Goal: Information Seeking & Learning: Learn about a topic

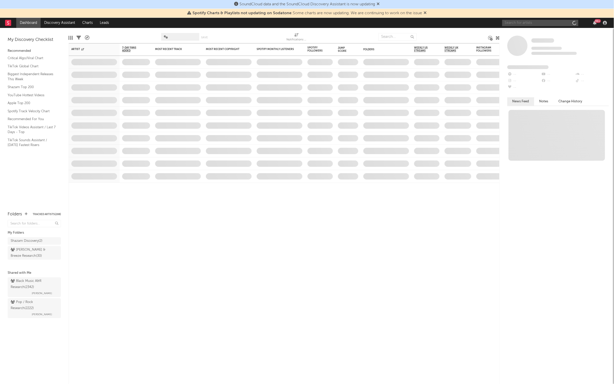
click at [531, 22] on input "text" at bounding box center [540, 23] width 76 height 6
paste input "[URL][DOMAIN_NAME]"
click at [533, 22] on input "[URL][DOMAIN_NAME]" at bounding box center [540, 23] width 76 height 6
type input "[URL][DOMAIN_NAME]"
click at [532, 32] on div "Porch Light" at bounding box center [548, 35] width 56 height 6
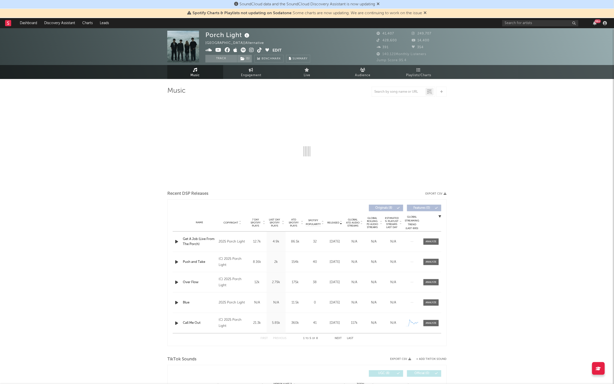
select select "6m"
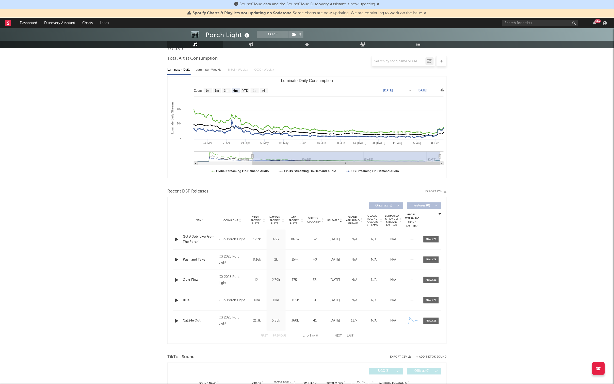
scroll to position [108, 0]
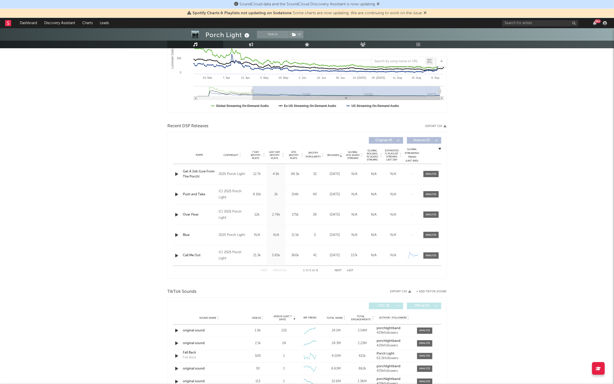
click at [336, 156] on span "Released" at bounding box center [333, 155] width 12 height 3
click at [337, 155] on span "Released" at bounding box center [333, 155] width 12 height 3
click at [337, 154] on span "Released" at bounding box center [333, 155] width 12 height 3
click at [434, 175] on span at bounding box center [430, 174] width 15 height 6
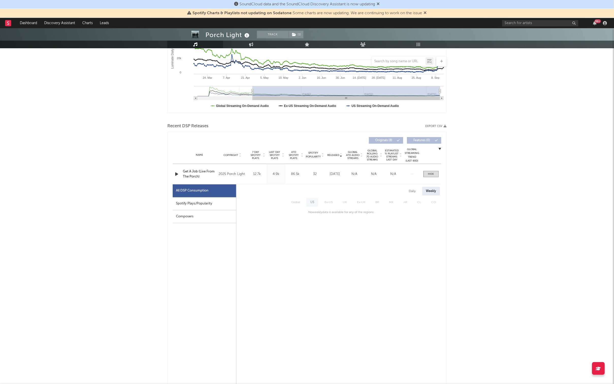
click at [427, 170] on div "Name Get A Job (Live From The Porch) Copyright 2025 Porch Light Label Porch Lig…" at bounding box center [307, 174] width 269 height 20
click at [428, 174] on div at bounding box center [431, 174] width 6 height 4
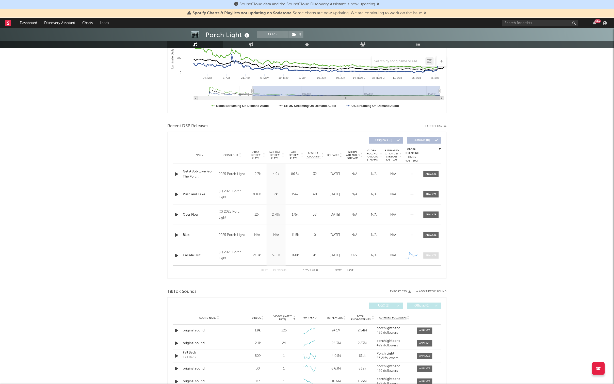
click at [435, 254] on div at bounding box center [431, 256] width 11 height 4
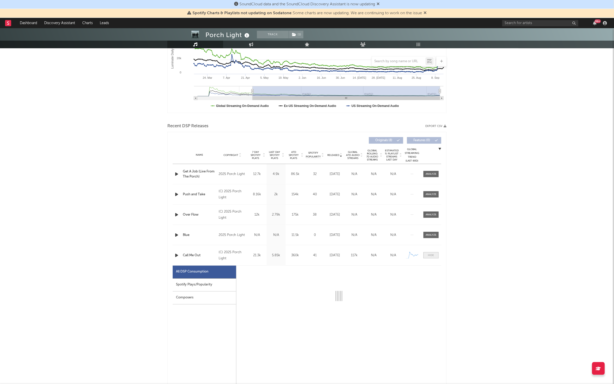
select select "6m"
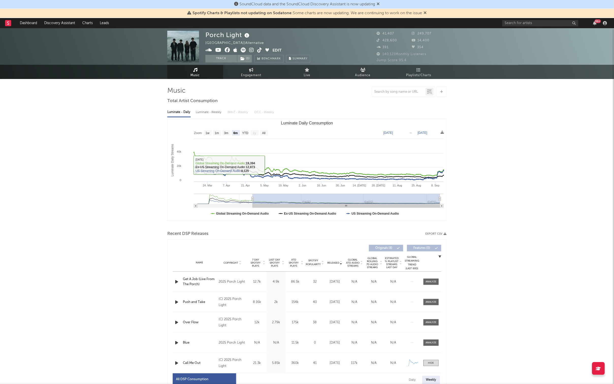
scroll to position [0, 0]
click at [519, 21] on input "text" at bounding box center [540, 23] width 76 height 6
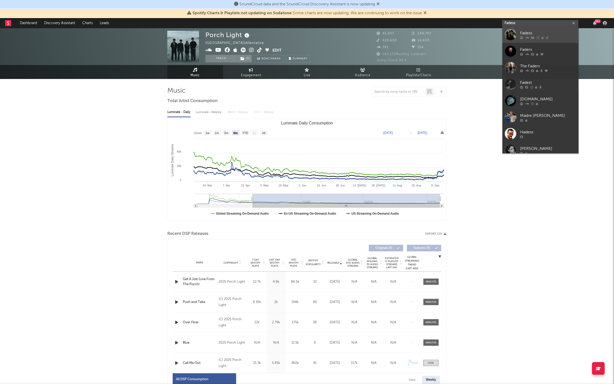
type input "Fadess"
click at [533, 33] on div "Fadess" at bounding box center [548, 33] width 56 height 6
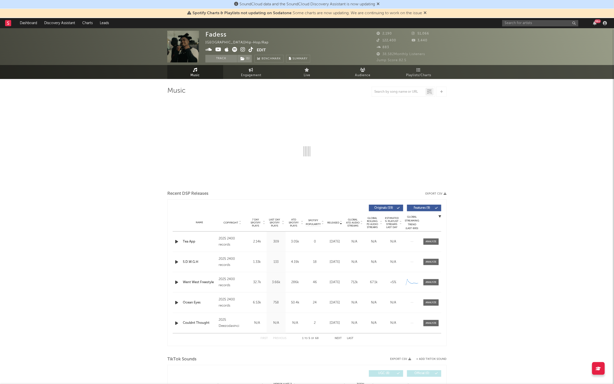
select select "6m"
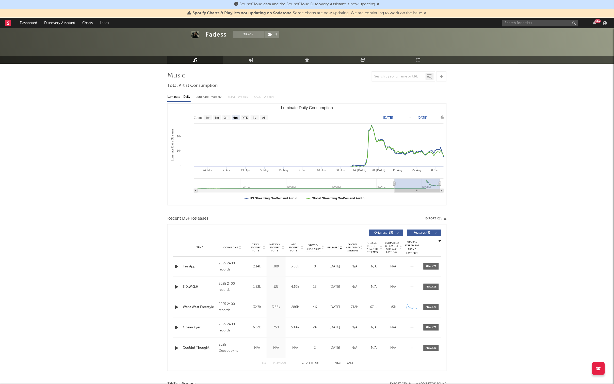
scroll to position [29, 0]
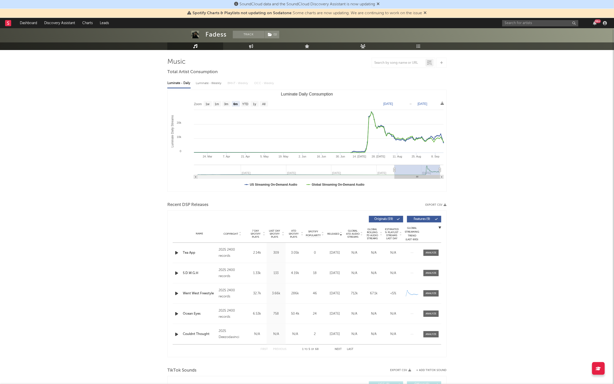
click at [202, 83] on div "Luminate - Weekly" at bounding box center [209, 83] width 27 height 9
select select "1w"
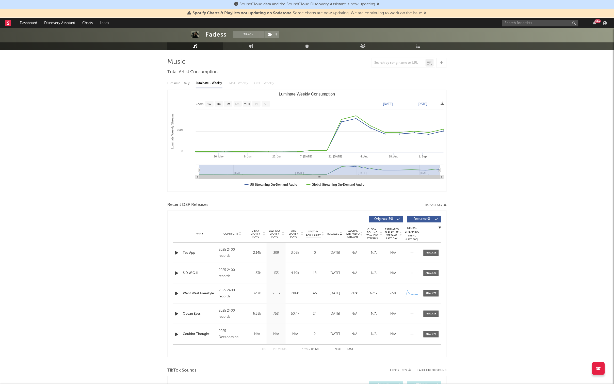
click at [187, 83] on div "Luminate - Daily" at bounding box center [178, 83] width 23 height 9
select select "6m"
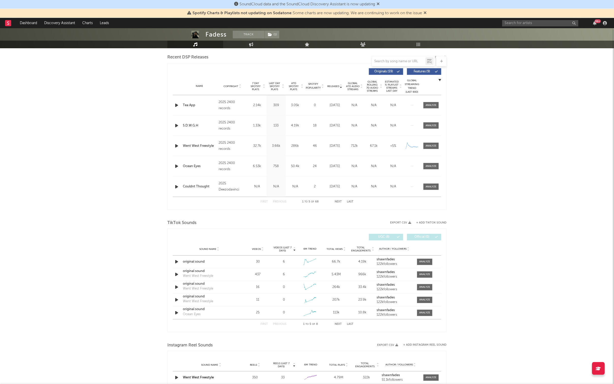
scroll to position [177, 0]
click at [432, 106] on div at bounding box center [431, 105] width 11 height 4
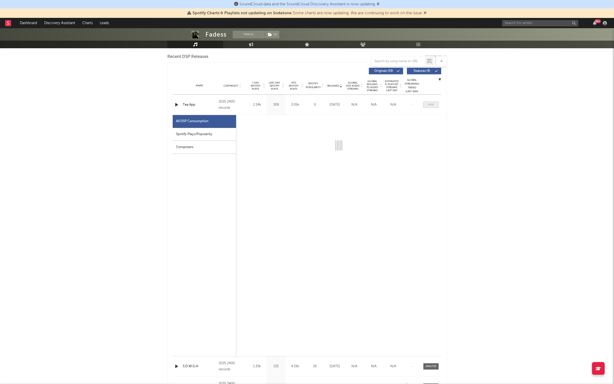
select select "1w"
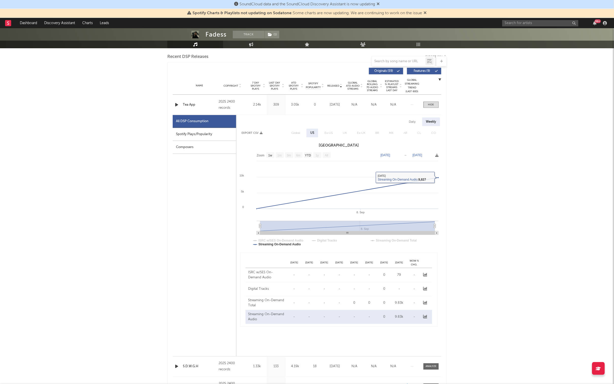
click at [430, 99] on div "Name Tea App Copyright 2025 2400 records Label 2400 records Album Names Tea App…" at bounding box center [307, 105] width 269 height 20
click at [430, 104] on div at bounding box center [431, 105] width 6 height 4
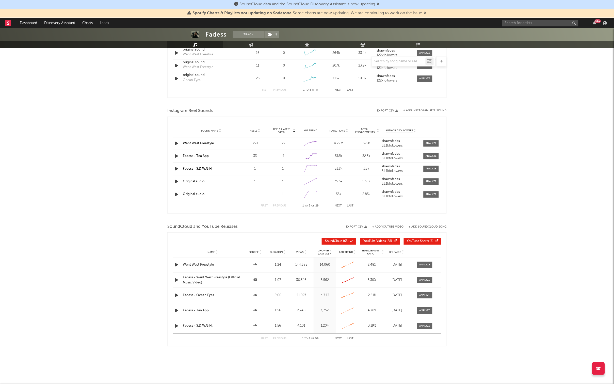
scroll to position [410, 0]
click at [206, 264] on div "Went West Freestyle" at bounding box center [213, 264] width 60 height 5
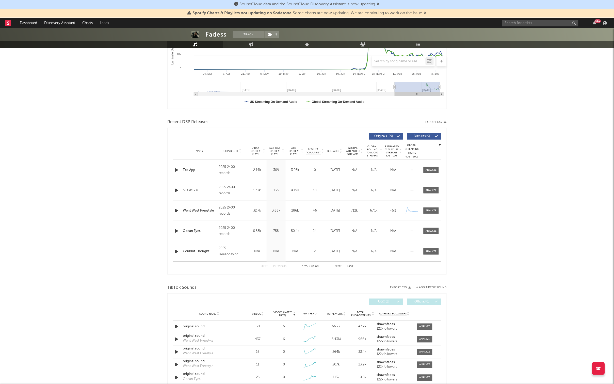
scroll to position [111, 0]
click at [429, 209] on div at bounding box center [431, 211] width 11 height 4
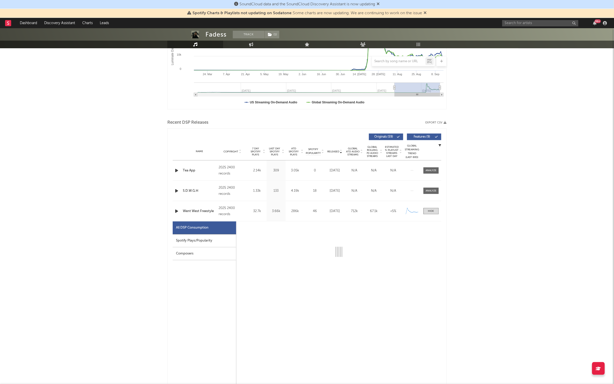
select select "1w"
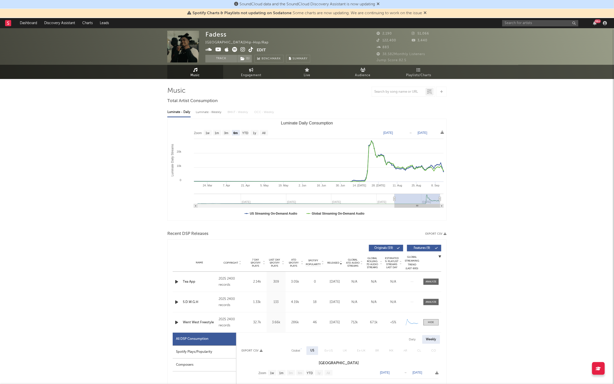
scroll to position [0, 0]
click at [249, 48] on icon at bounding box center [250, 49] width 5 height 5
click at [524, 22] on input "text" at bounding box center [540, 23] width 76 height 6
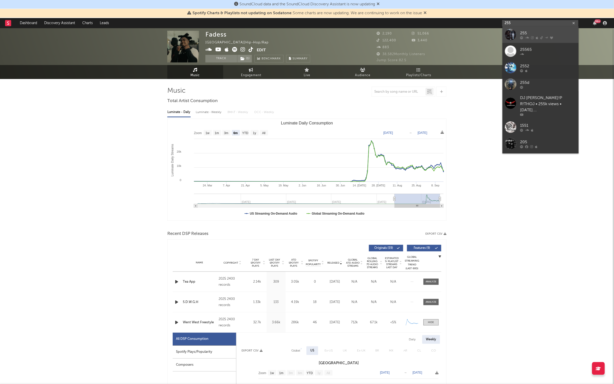
type input "255"
click at [531, 30] on div "255" at bounding box center [548, 33] width 56 height 6
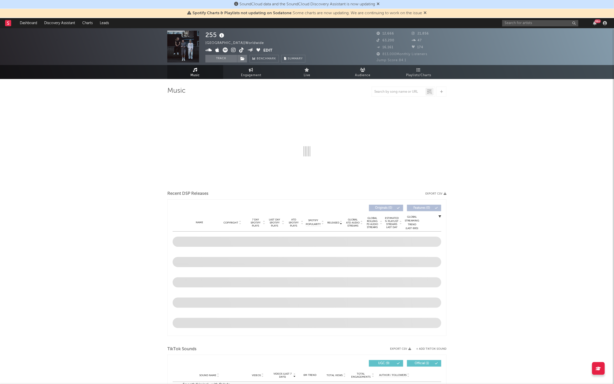
select select "6m"
